Goal: Task Accomplishment & Management: Manage account settings

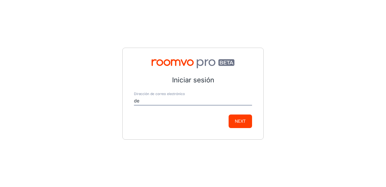
type input "decora@perdurastone.com"
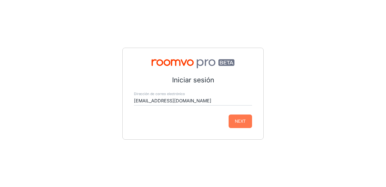
click at [237, 121] on button "Next" at bounding box center [240, 122] width 23 height 14
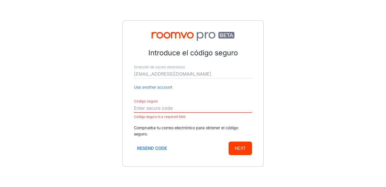
click at [148, 106] on input "Código seguro" at bounding box center [193, 108] width 118 height 9
click at [154, 151] on button "Resend code" at bounding box center [152, 149] width 36 height 14
click at [193, 131] on p "Comprueba tu correo electrónico para obtener el código seguro." at bounding box center [193, 131] width 118 height 12
click at [208, 127] on p "Comprueba tu correo electrónico para obtener el código seguro." at bounding box center [193, 131] width 118 height 12
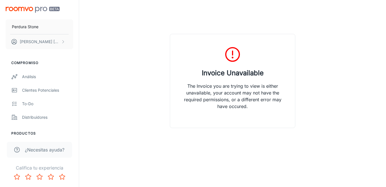
click at [223, 83] on p "The Invoice you are trying to view is either unavailable, your account may not …" at bounding box center [232, 96] width 111 height 27
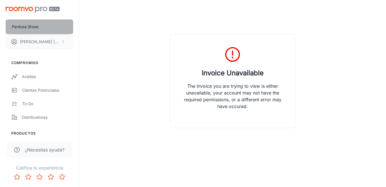
click at [34, 26] on p "Perdura Stone" at bounding box center [25, 27] width 27 height 6
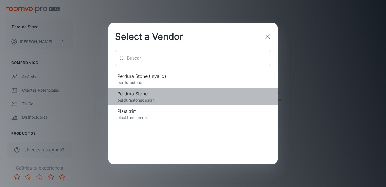
click at [139, 96] on span "Perdura Stone" at bounding box center [192, 93] width 151 height 7
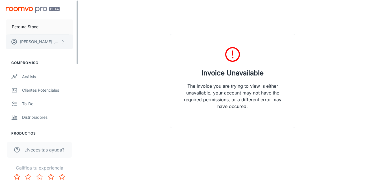
click at [56, 41] on button "[PERSON_NAME]" at bounding box center [40, 41] width 68 height 15
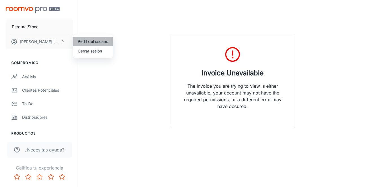
click at [91, 45] on li "Perfil del usuario" at bounding box center [93, 42] width 40 height 10
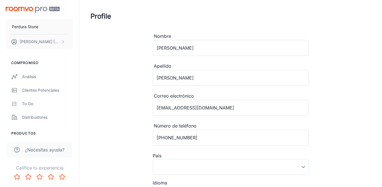
type input "[GEOGRAPHIC_DATA]"
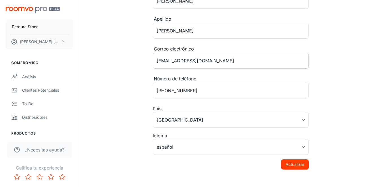
scroll to position [52, 0]
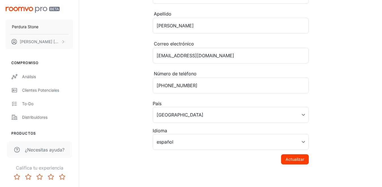
click at [294, 159] on button "Actualizar" at bounding box center [295, 160] width 28 height 10
click at [30, 76] on div "Análisis" at bounding box center [47, 77] width 51 height 6
